Goal: Task Accomplishment & Management: Manage account settings

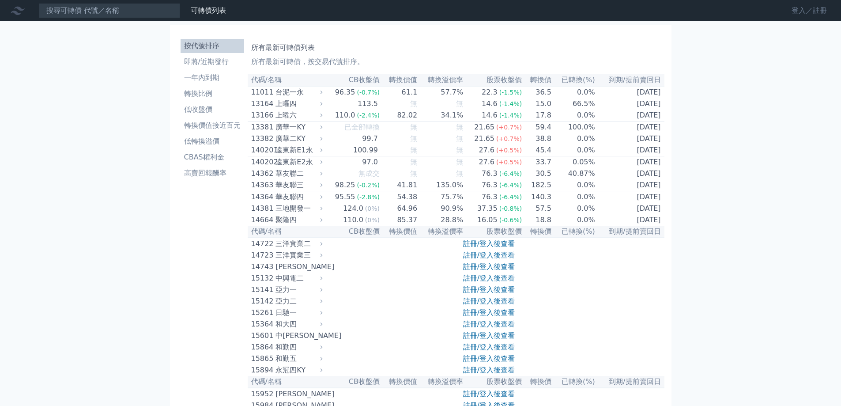
click at [799, 11] on link "登入／註冊" at bounding box center [808, 11] width 49 height 14
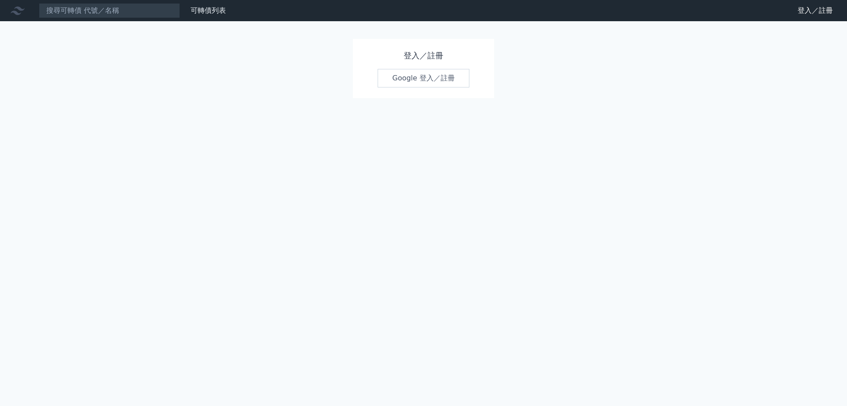
click at [415, 79] on link "Google 登入／註冊" at bounding box center [424, 78] width 92 height 19
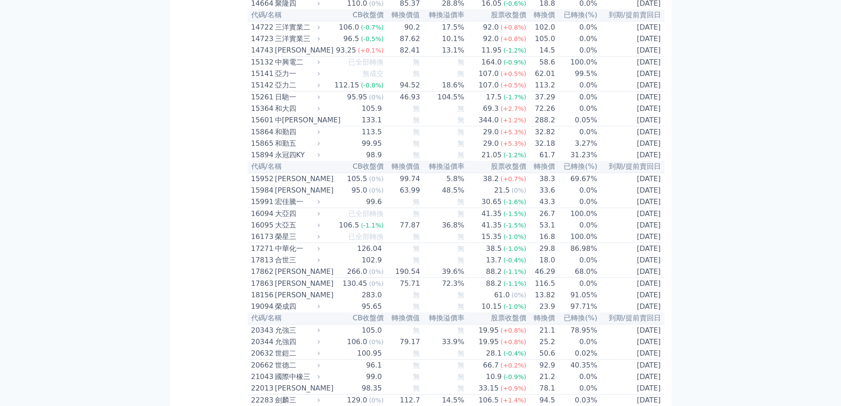
scroll to position [230, 0]
